Goal: Navigation & Orientation: Find specific page/section

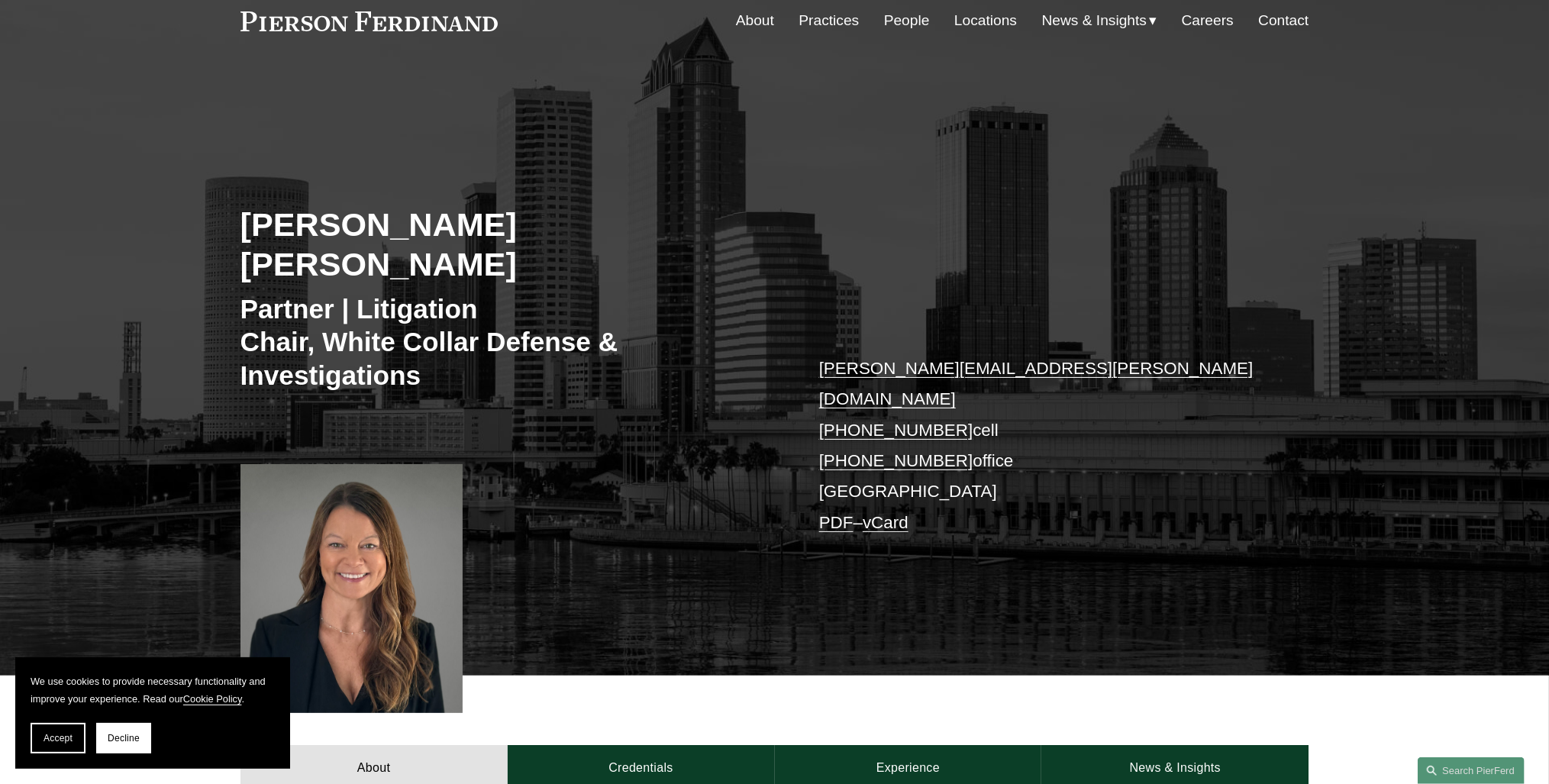
scroll to position [31, 0]
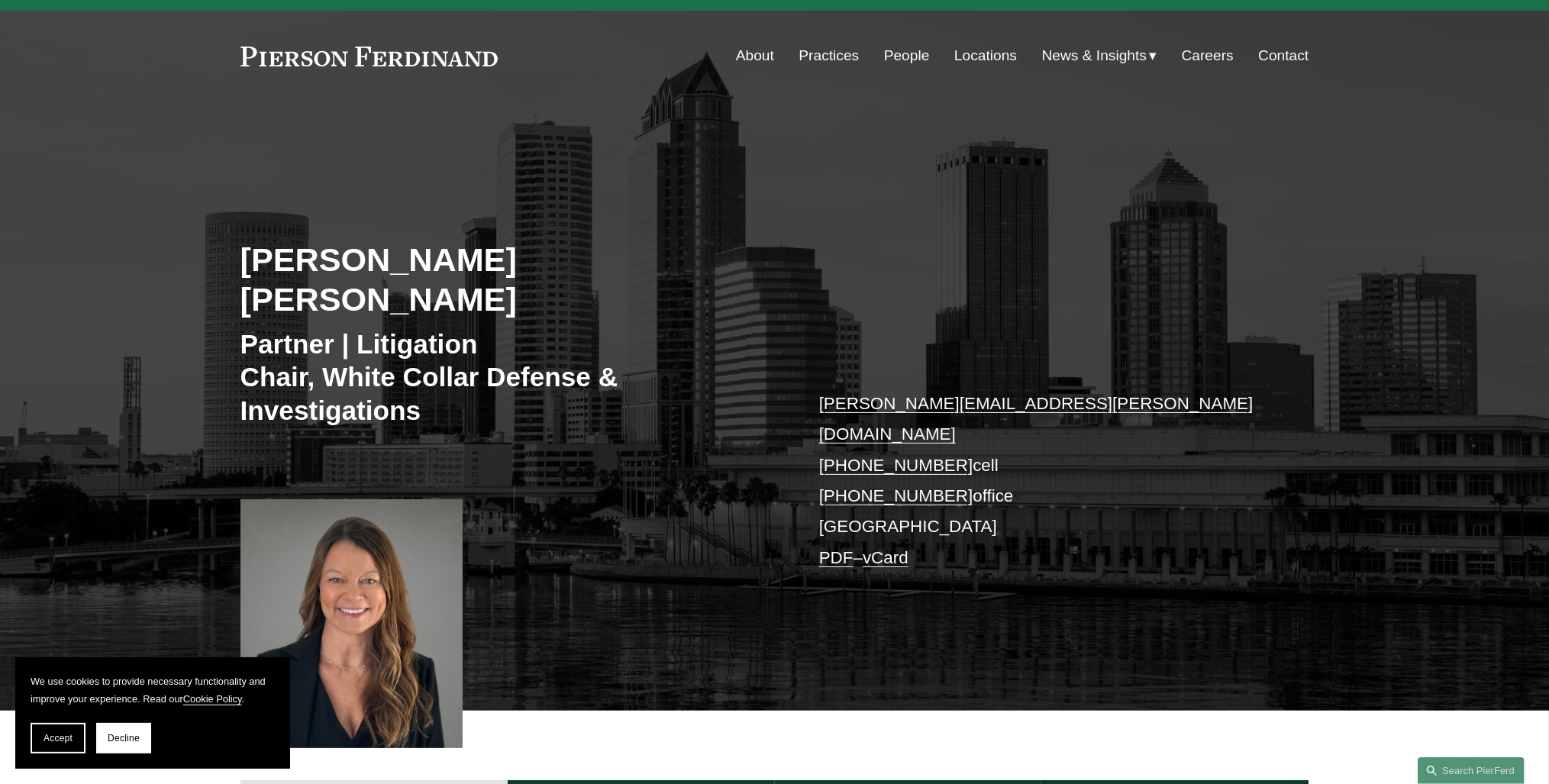
click at [400, 59] on link at bounding box center [370, 56] width 258 height 20
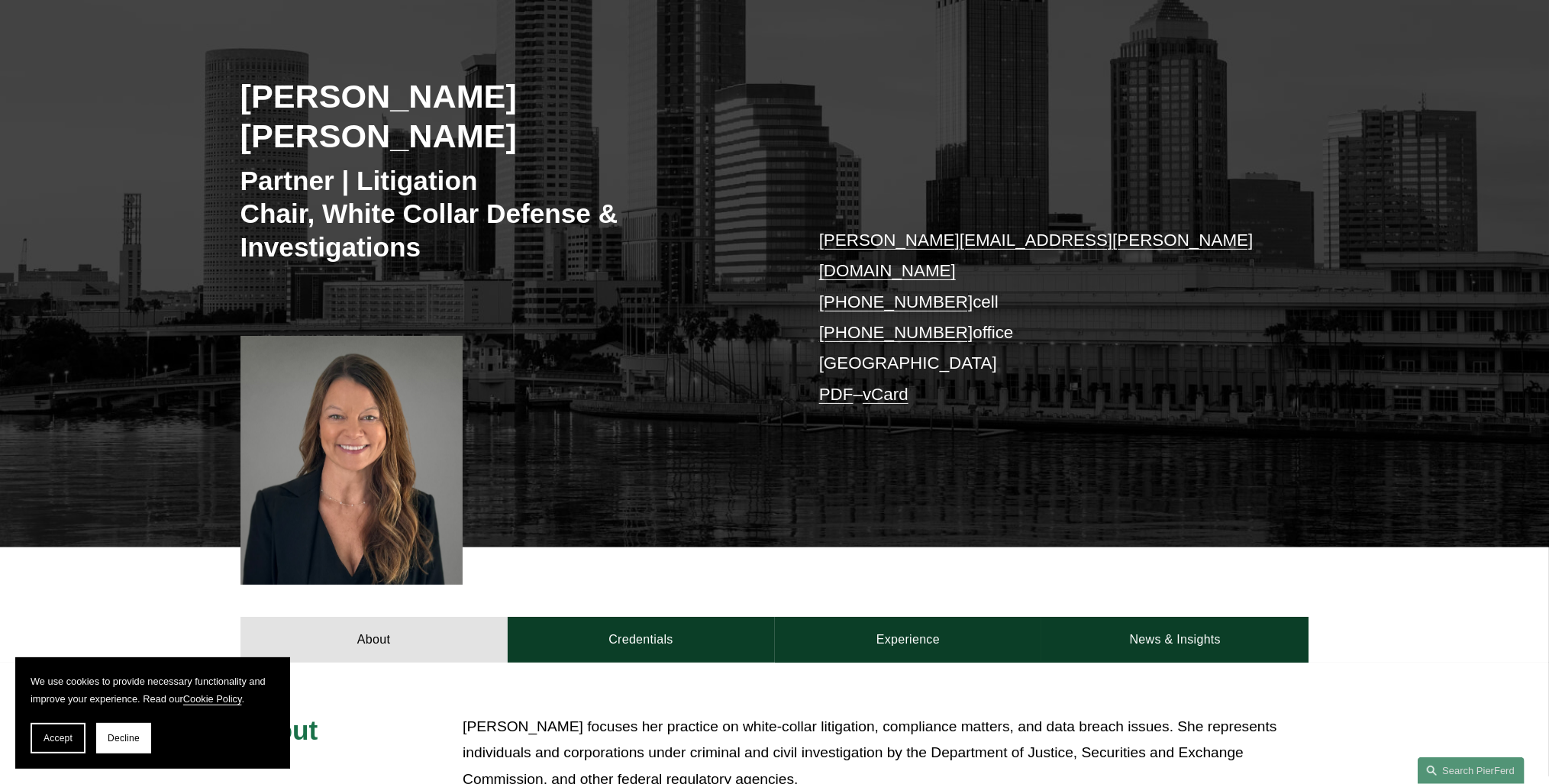
scroll to position [152, 0]
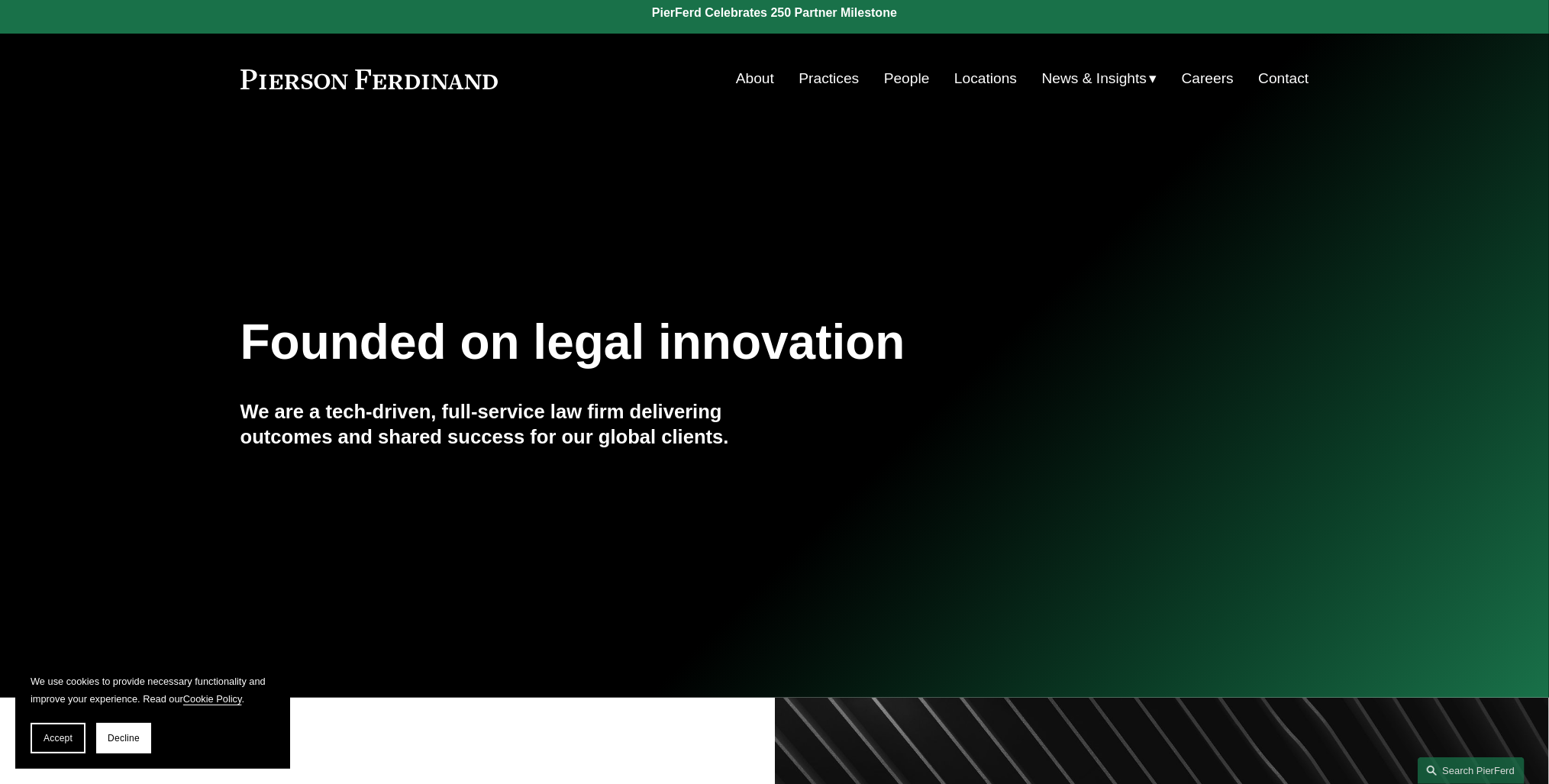
scroll to position [7, 0]
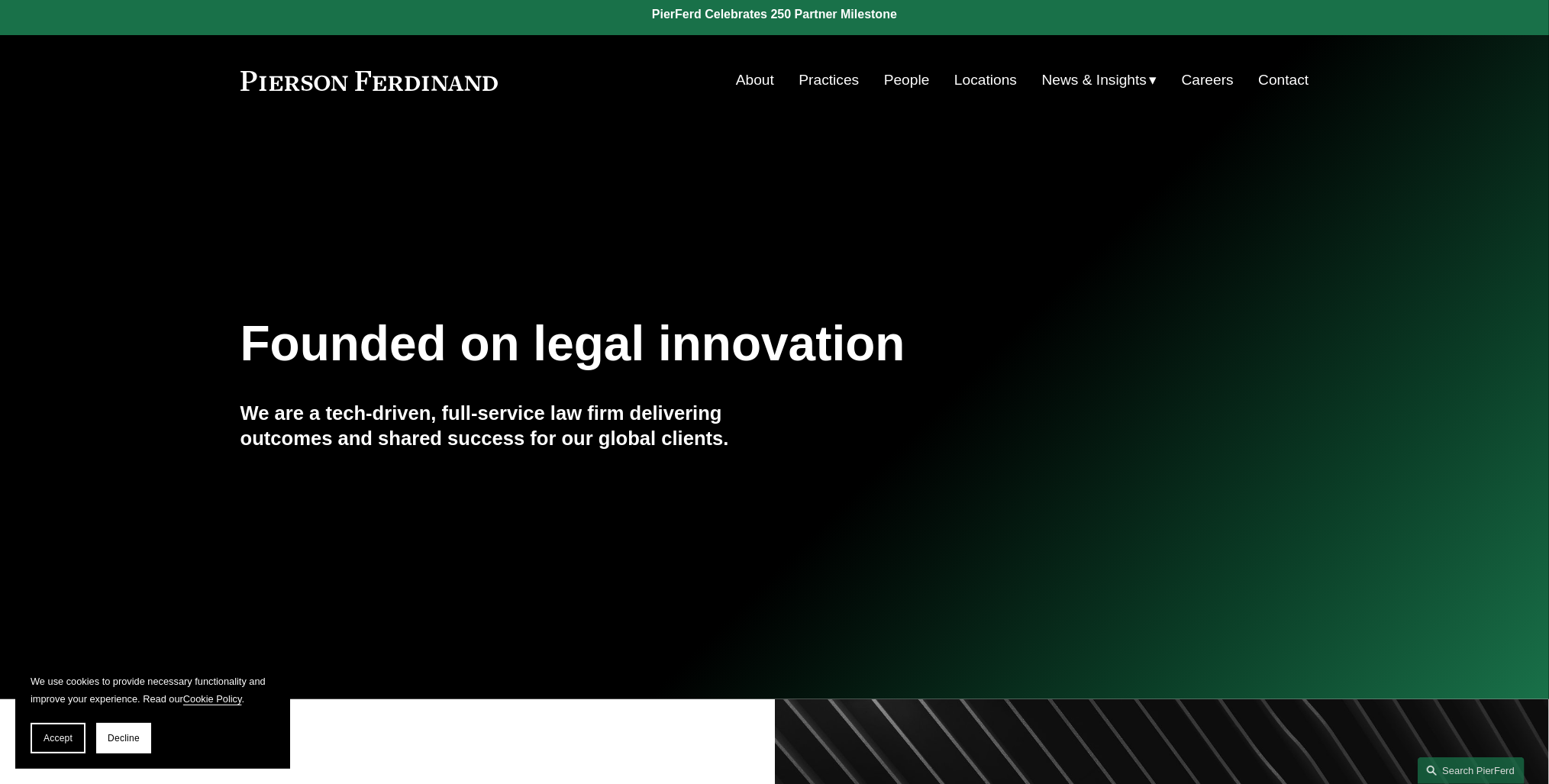
click at [962, 84] on link "Locations" at bounding box center [985, 80] width 62 height 29
